Goal: Task Accomplishment & Management: Manage account settings

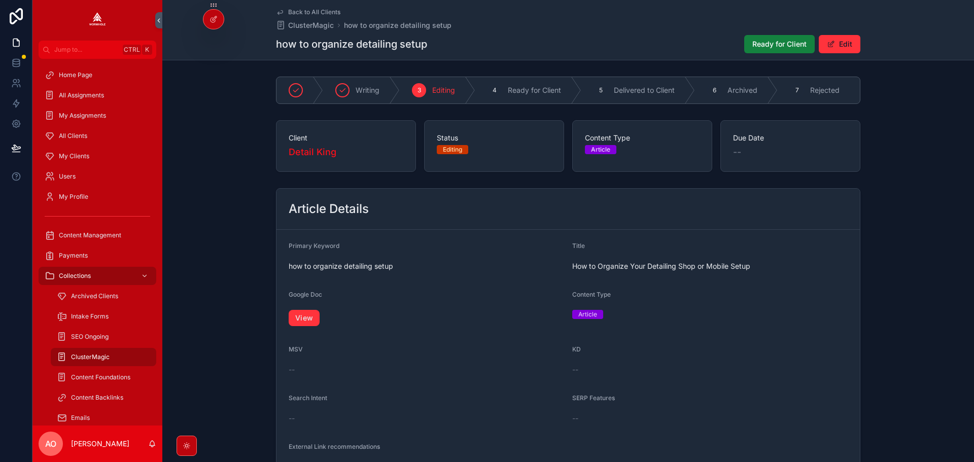
scroll to position [641, 0]
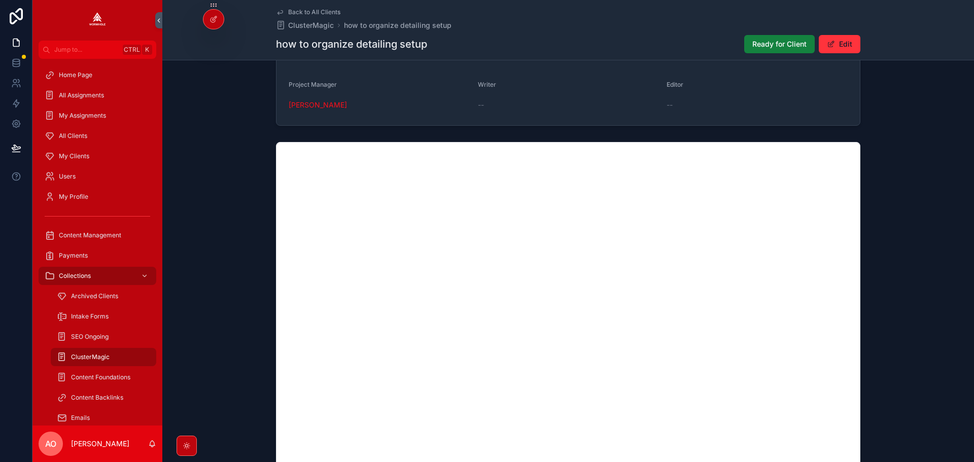
click at [756, 39] on span "Ready for Client" at bounding box center [780, 44] width 54 height 10
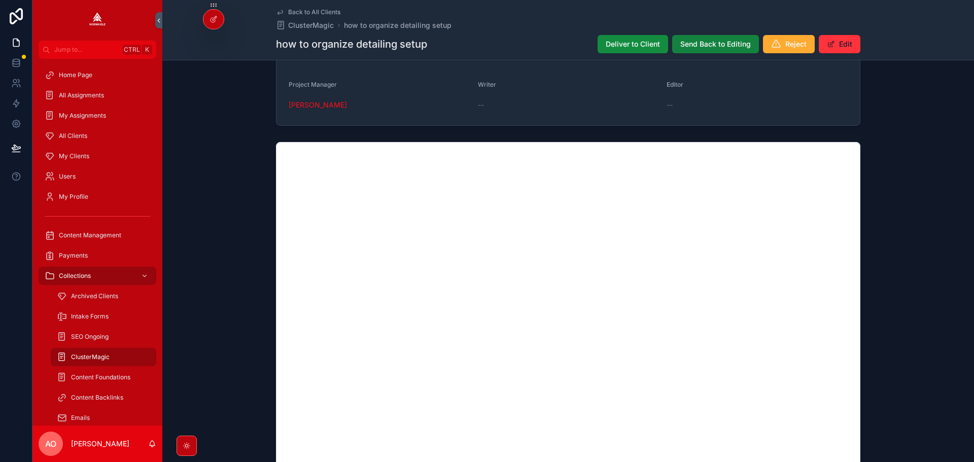
scroll to position [636, 0]
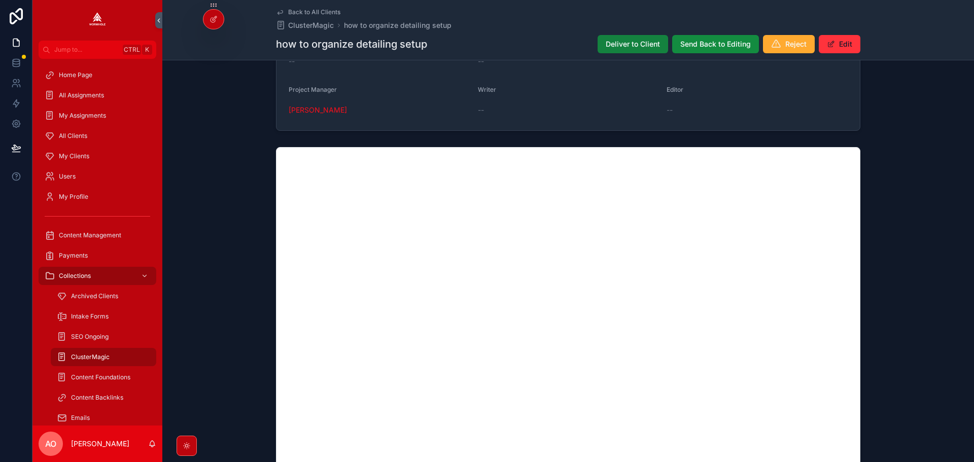
click at [645, 45] on span "Deliver to Client" at bounding box center [633, 44] width 54 height 10
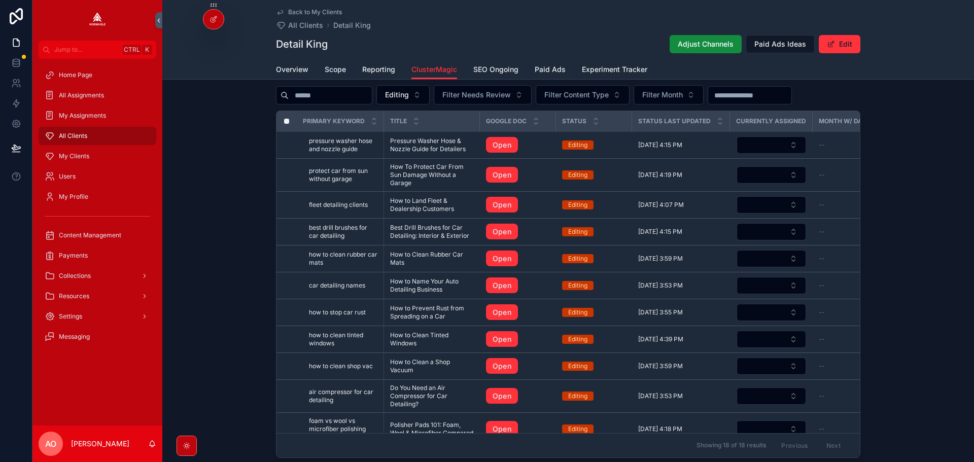
scroll to position [455, 0]
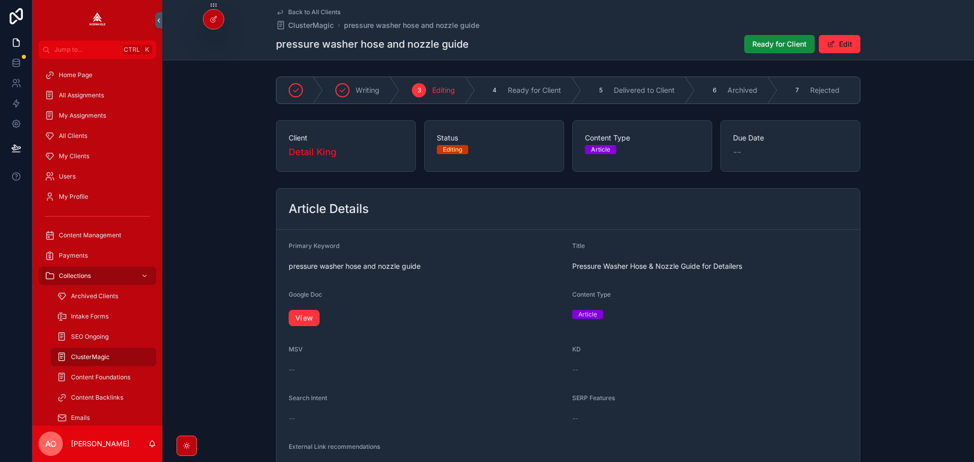
click at [299, 319] on link "View" at bounding box center [304, 318] width 31 height 16
